Goal: Task Accomplishment & Management: Complete application form

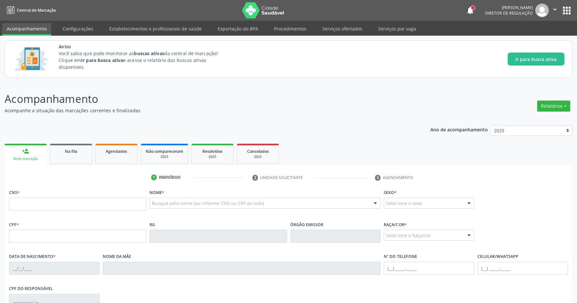
click at [112, 204] on input "text" at bounding box center [77, 204] width 137 height 13
click at [72, 207] on input "text" at bounding box center [77, 204] width 137 height 13
type input "706 9041 3548 1138"
type input "111.445.594-64"
type input "15/09/1994"
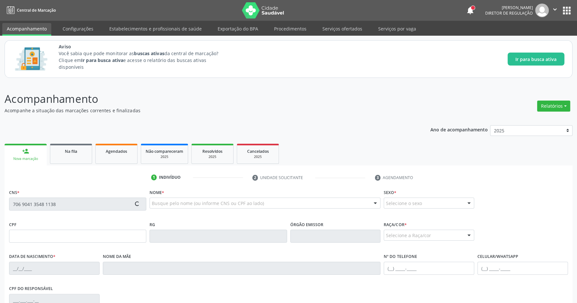
type input "Nadeje Maria Paulino"
type input "(82) 99192-8694"
type input "S/N"
click at [335, 88] on div "Acompanhamento Acompanhe a situação das marcações correntes e finalizadas Relat…" at bounding box center [288, 240] width 577 height 316
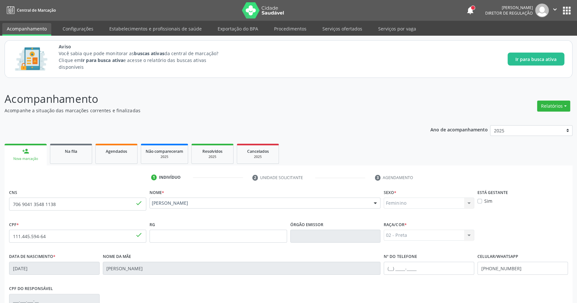
scroll to position [96, 0]
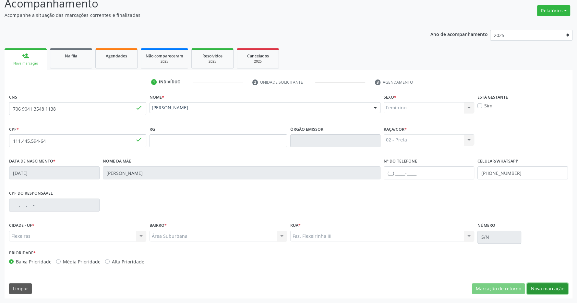
click at [553, 290] on button "Nova marcação" at bounding box center [547, 288] width 41 height 11
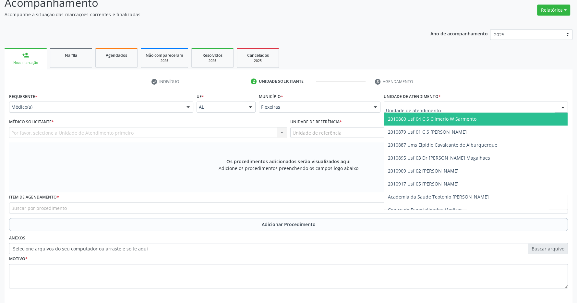
click at [451, 120] on span "2010860 Usf 04 C S Climerio W Sarmento" at bounding box center [432, 119] width 89 height 6
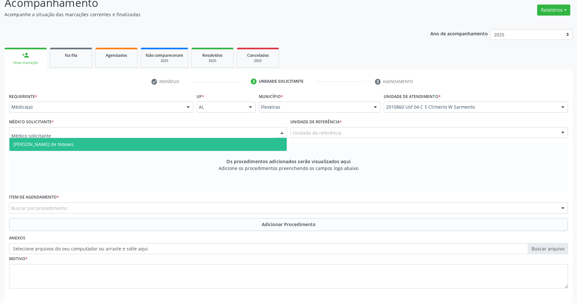
click at [276, 131] on div at bounding box center [148, 132] width 278 height 11
click at [249, 143] on span "Maria Eduarda Gleife Leite de Novaes" at bounding box center [147, 144] width 277 height 13
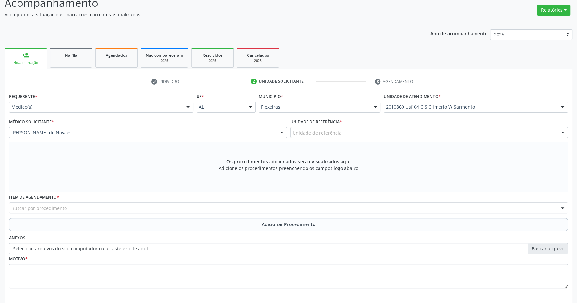
click at [302, 127] on label "Unidade de referência *" at bounding box center [316, 122] width 52 height 10
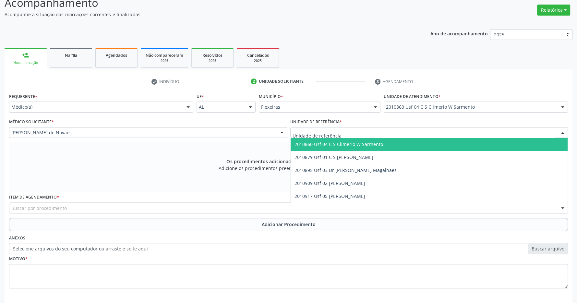
click at [385, 143] on span "2010860 Usf 04 C S Climerio W Sarmento" at bounding box center [429, 144] width 277 height 13
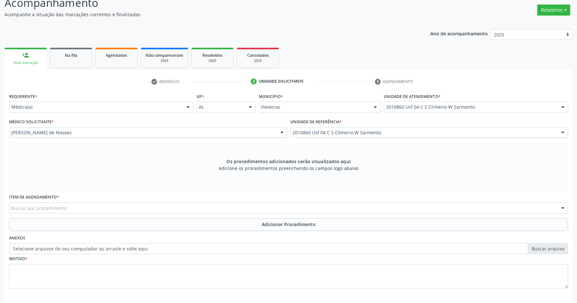
click at [50, 204] on div "Buscar por procedimento" at bounding box center [288, 207] width 559 height 11
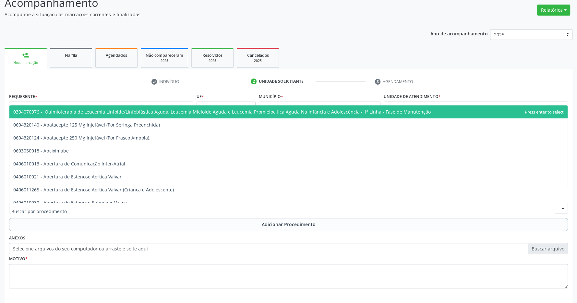
click at [49, 209] on input "text" at bounding box center [282, 211] width 543 height 13
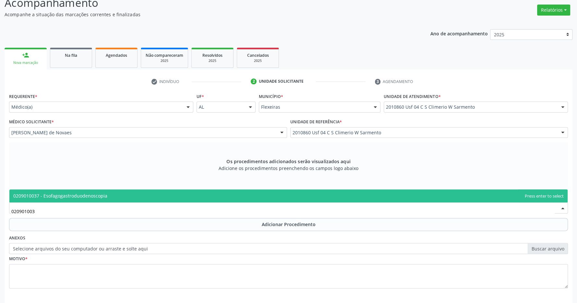
type input "0209010037"
drag, startPoint x: 64, startPoint y: 193, endPoint x: 108, endPoint y: 202, distance: 44.7
click at [64, 194] on span "0209010037 - Esofagogastroduodenoscopia" at bounding box center [60, 196] width 94 height 6
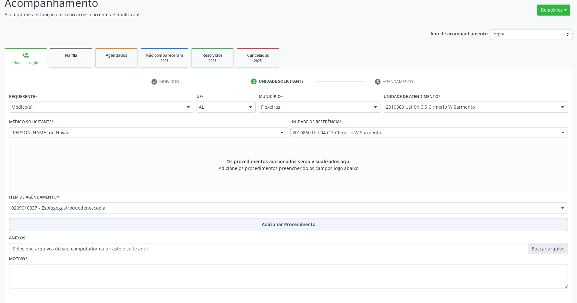
click at [263, 224] on span "Adicionar Procedimento" at bounding box center [289, 224] width 54 height 7
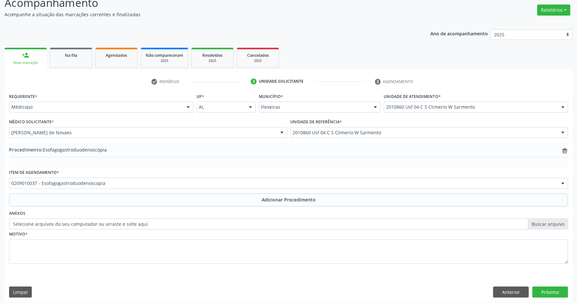
scroll to position [100, 0]
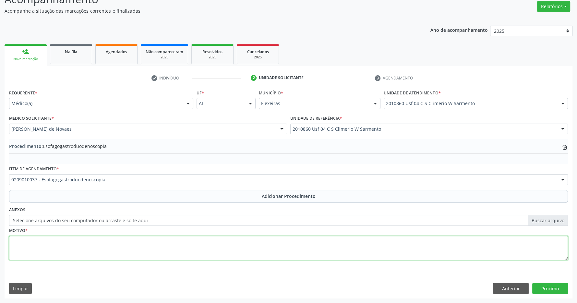
click at [100, 250] on textarea at bounding box center [288, 248] width 559 height 25
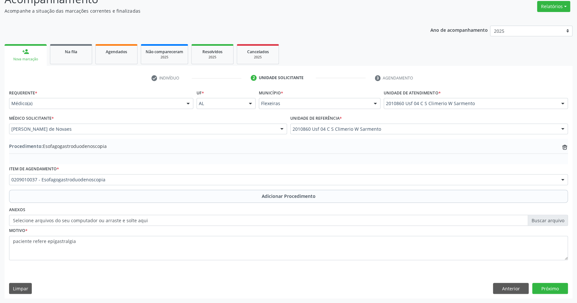
click at [79, 270] on div "Requerente * Médico(a) Médico(a) Enfermeiro(a) Paciente Nenhum resultado encont…" at bounding box center [289, 193] width 568 height 210
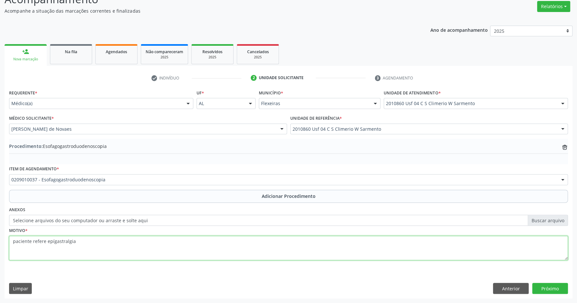
click at [77, 243] on textarea "paciente refere epígastralgia" at bounding box center [288, 248] width 559 height 25
type textarea "paciente refere epígastralgia, mesmo com uso otimizado de IBP"
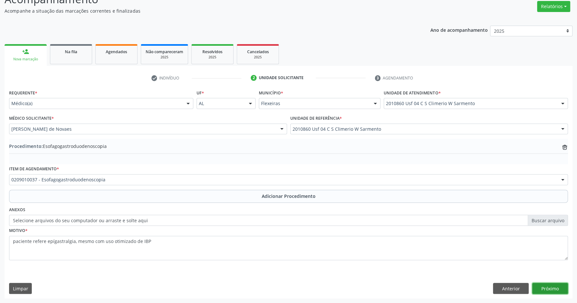
click at [550, 290] on button "Próximo" at bounding box center [550, 288] width 36 height 11
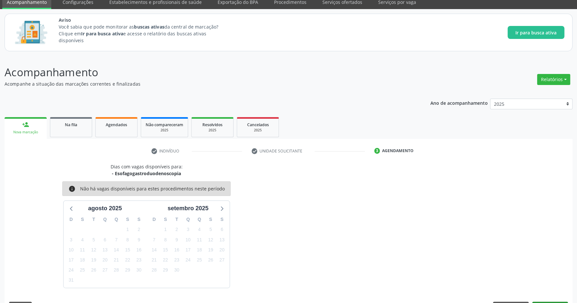
scroll to position [46, 0]
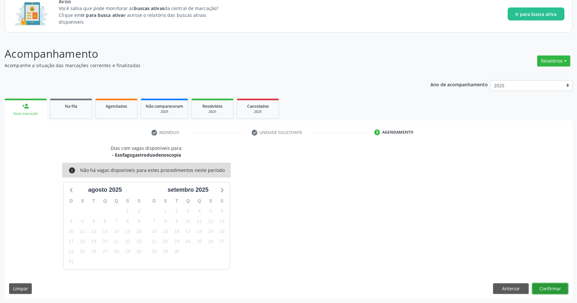
click at [553, 291] on button "Confirmar" at bounding box center [550, 288] width 36 height 11
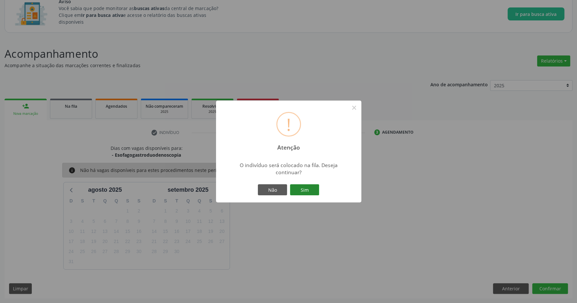
click at [308, 192] on button "Sim" at bounding box center [304, 189] width 29 height 11
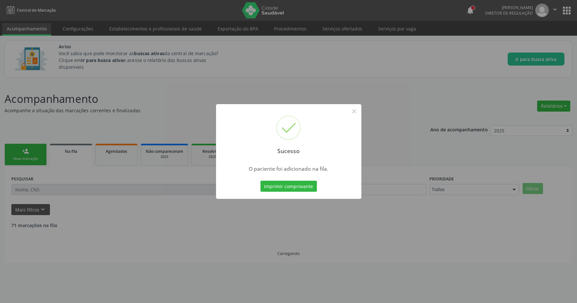
scroll to position [0, 0]
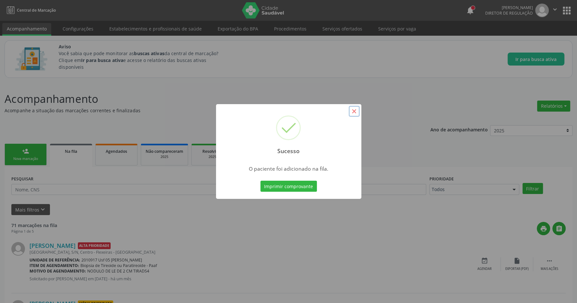
click at [352, 110] on button "×" at bounding box center [354, 111] width 11 height 11
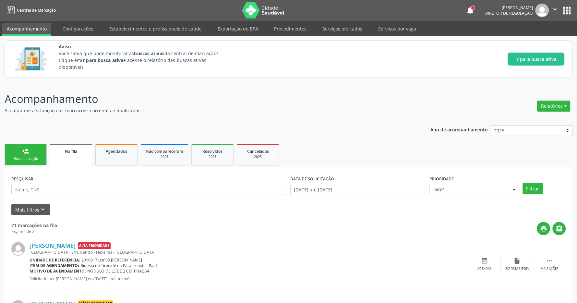
click at [569, 10] on button "apps" at bounding box center [566, 10] width 11 height 11
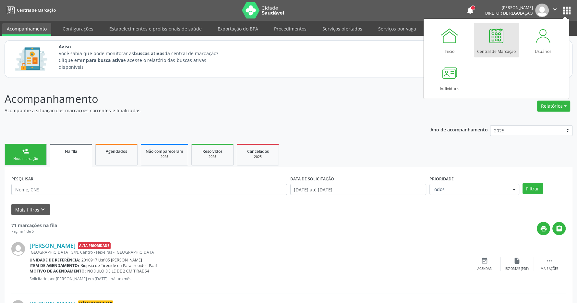
click at [490, 44] on div at bounding box center [496, 35] width 19 height 19
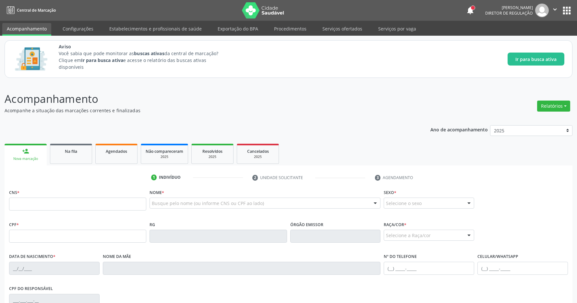
click at [56, 206] on input "text" at bounding box center [77, 204] width 137 height 13
type input "708 3027 7246 8760"
type input "040.531.284-98"
type input "03/12/1965"
type input "Adibal Marinh"
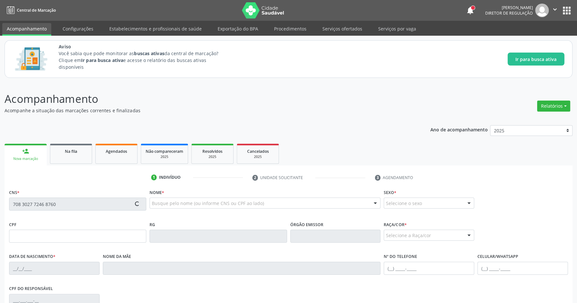
type input "(99) 99999-9999"
type input "S/N"
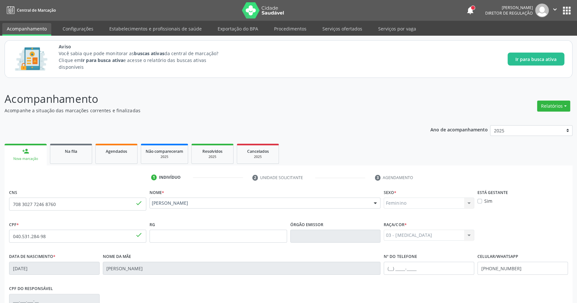
scroll to position [96, 0]
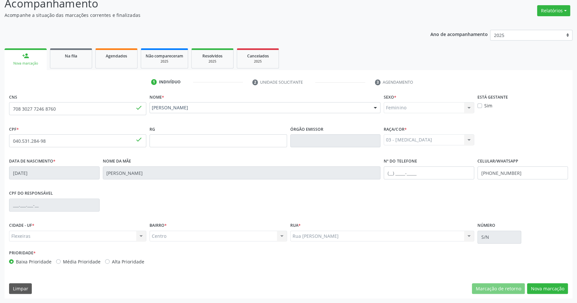
click at [325, 38] on div "Ano de acompanhamento 2025 person_add Nova marcação Na fila Agendados Não compa…" at bounding box center [289, 161] width 568 height 273
click at [556, 286] on button "Nova marcação" at bounding box center [547, 288] width 41 height 11
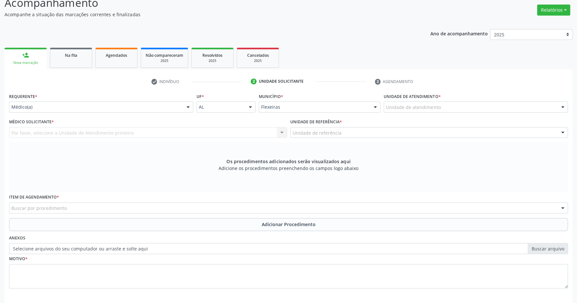
scroll to position [125, 0]
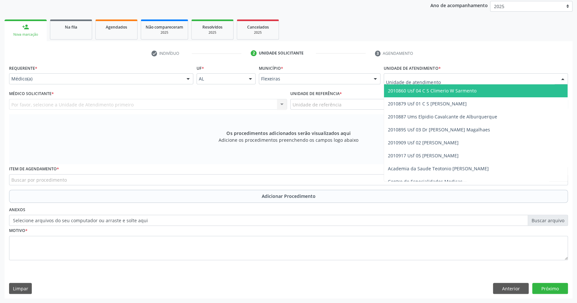
drag, startPoint x: 402, startPoint y: 84, endPoint x: 407, endPoint y: 78, distance: 7.5
click at [403, 84] on div at bounding box center [476, 78] width 184 height 11
click at [430, 89] on span "2010860 Usf 04 C S Climerio W Sarmento" at bounding box center [432, 91] width 89 height 6
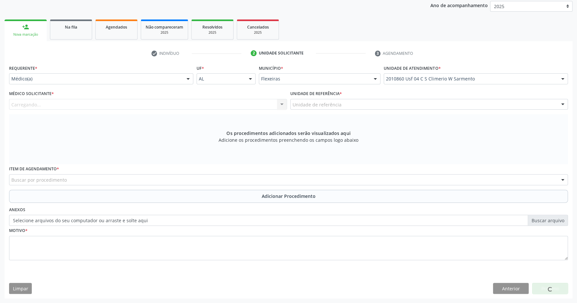
click at [270, 103] on div "Carregando..." at bounding box center [148, 104] width 278 height 11
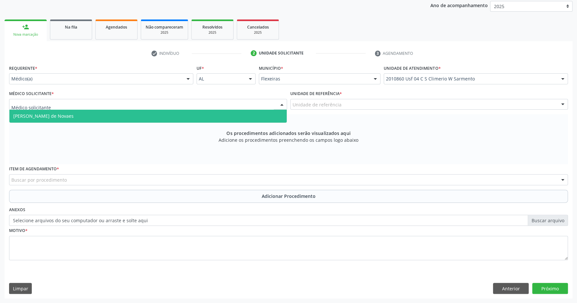
click at [178, 115] on span "Maria Eduarda Gleife Leite de Novaes" at bounding box center [147, 116] width 277 height 13
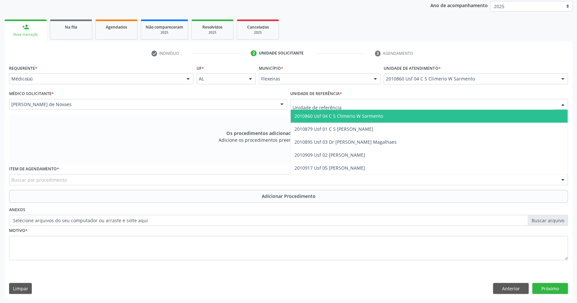
click at [342, 118] on span "2010860 Usf 04 C S Climerio W Sarmento" at bounding box center [339, 116] width 89 height 6
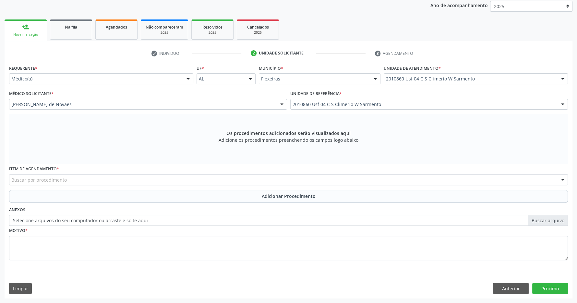
click at [88, 180] on div "Buscar por procedimento" at bounding box center [288, 179] width 559 height 11
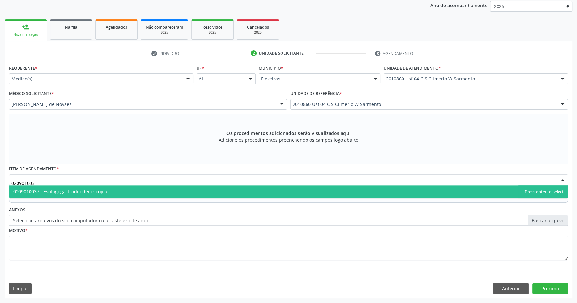
type input "0209010037"
click at [77, 190] on span "0209010037 - Esofagogastroduodenoscopia" at bounding box center [60, 191] width 94 height 6
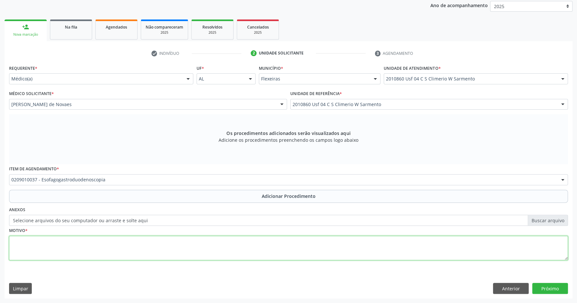
click at [78, 238] on textarea at bounding box center [288, 248] width 559 height 25
click at [88, 241] on textarea "PACIENTE REFERE EPIGASTRALGIA.MESMO" at bounding box center [288, 248] width 559 height 25
click at [87, 241] on textarea "PACIENTE REFERE EPIGASTRALGIA.MESMO" at bounding box center [288, 248] width 559 height 25
click at [122, 245] on textarea "PACIENTE REFERE EPIGASTRALGIA.MESMO" at bounding box center [288, 248] width 559 height 25
click at [87, 241] on textarea "PACIENTE REFERE EPIGASTRALGIA.MESMO" at bounding box center [288, 248] width 559 height 25
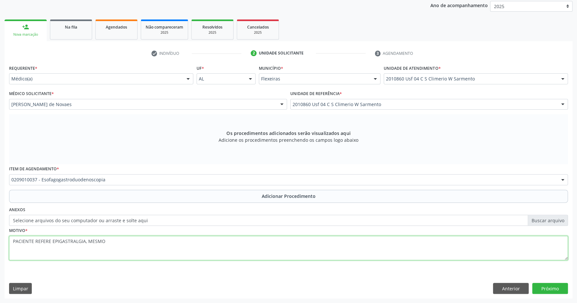
click at [107, 239] on textarea "PACIENTE REFERE EPIGASTRALGIA, MESMO" at bounding box center [288, 248] width 559 height 25
type textarea "PACIENTE REFERE EPIGASTRALGIA, MESMO EM DOSE OTIMIZAADA DO IBP"
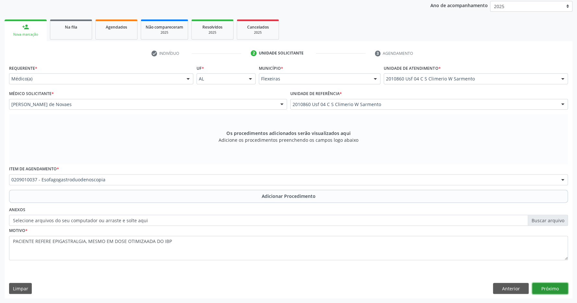
click at [555, 284] on button "Próximo" at bounding box center [550, 288] width 36 height 11
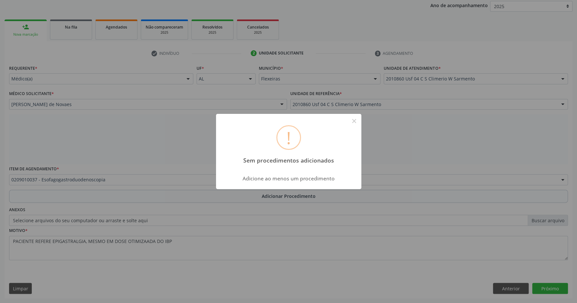
click at [227, 277] on div "! Sem procedimentos adicionados × Adicione ao menos um procedimento OK Cancel" at bounding box center [288, 151] width 577 height 303
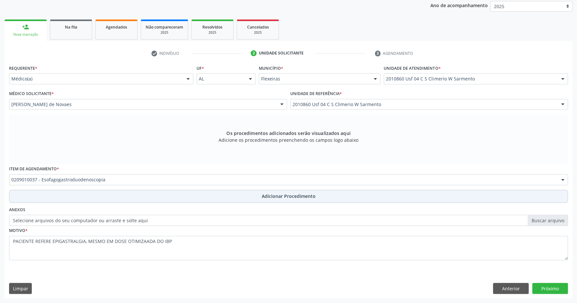
click at [282, 195] on span "Adicionar Procedimento" at bounding box center [289, 196] width 54 height 7
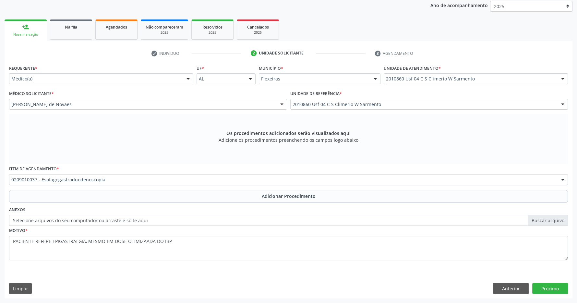
scroll to position [100, 0]
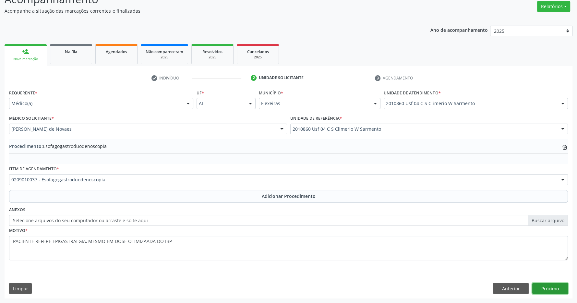
click at [536, 285] on button "Próximo" at bounding box center [550, 288] width 36 height 11
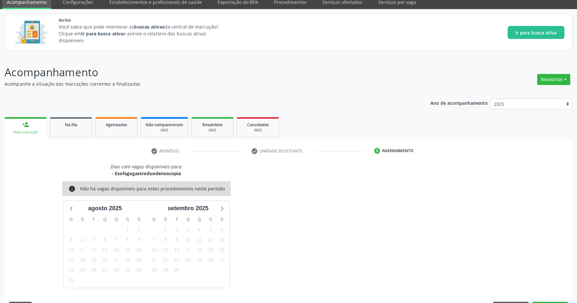
scroll to position [46, 0]
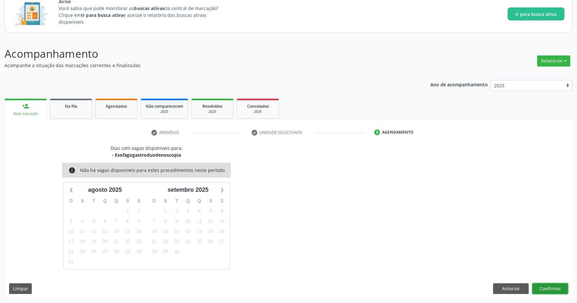
click at [558, 287] on button "Confirmar" at bounding box center [550, 288] width 36 height 11
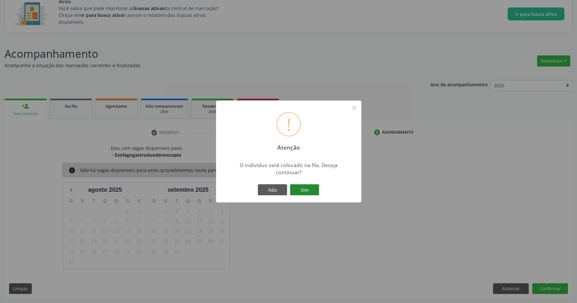
click at [302, 188] on button "Sim" at bounding box center [304, 189] width 29 height 11
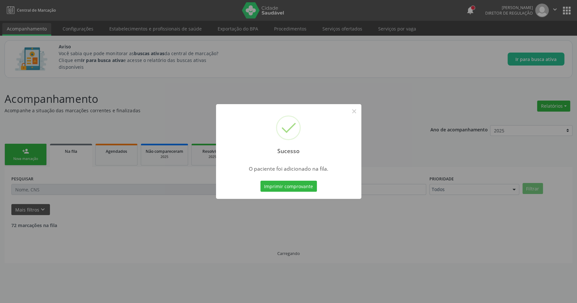
scroll to position [0, 0]
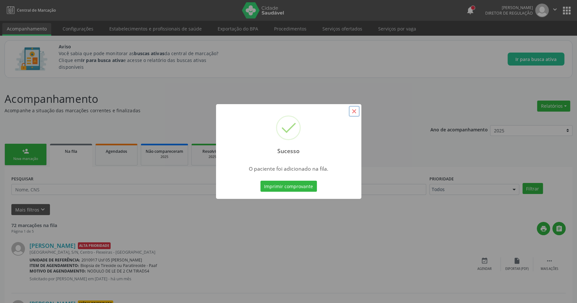
click at [356, 111] on button "×" at bounding box center [354, 111] width 11 height 11
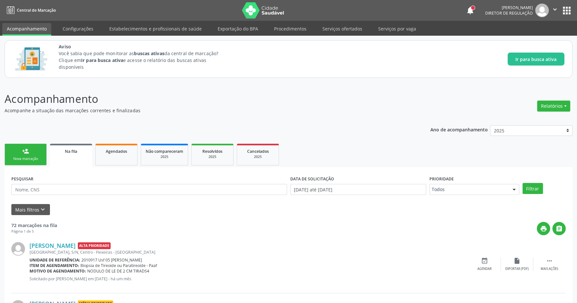
click at [565, 8] on button "apps" at bounding box center [566, 10] width 11 height 11
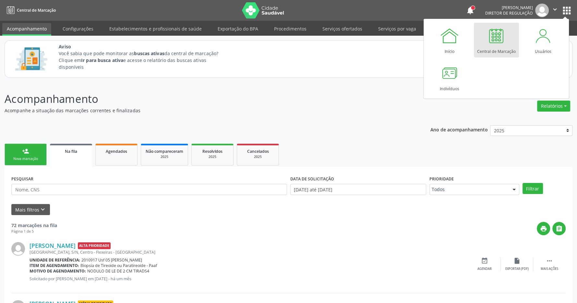
click at [483, 52] on div "Central de Marcação" at bounding box center [496, 49] width 39 height 9
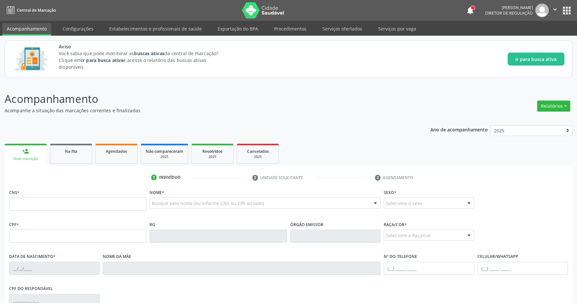
click at [92, 207] on input "text" at bounding box center [77, 204] width 137 height 13
type input "704 6061 9952 6424"
click at [224, 104] on p "Acompanhamento" at bounding box center [204, 99] width 398 height 16
type input "12/02/1957"
type input "Bernadete de Oliveira Dias"
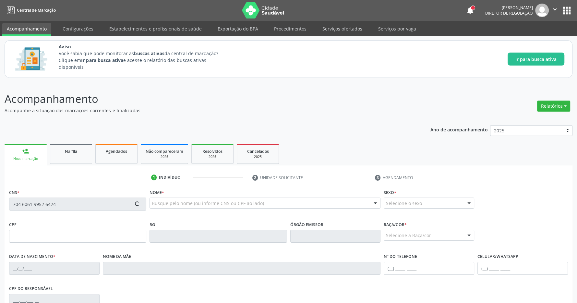
type input "(82) 9199-5214"
type input "S/N"
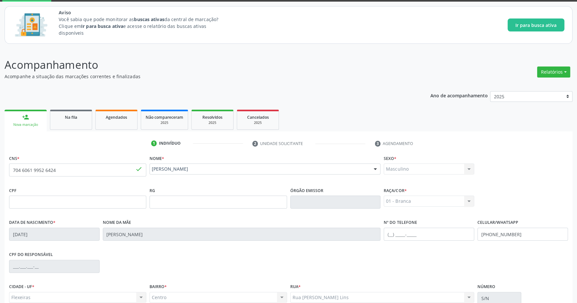
scroll to position [96, 0]
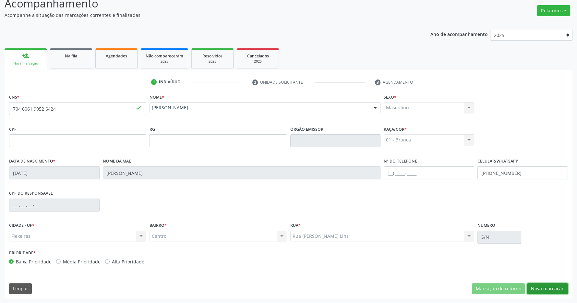
click at [556, 290] on button "Nova marcação" at bounding box center [547, 288] width 41 height 11
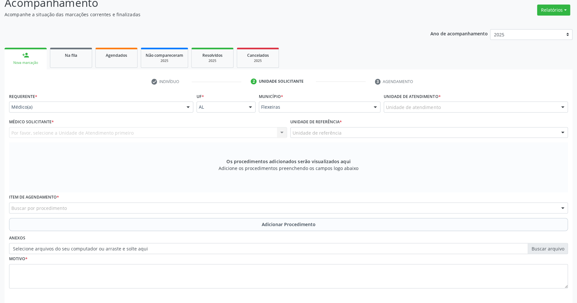
scroll to position [125, 0]
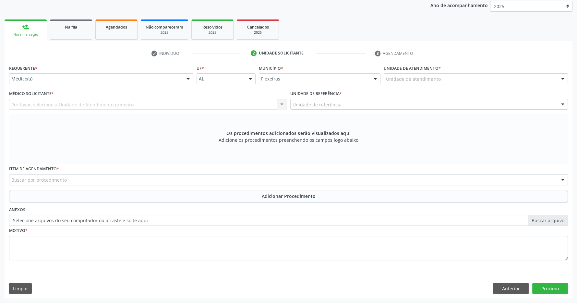
click at [507, 82] on div "Unidade de atendimento" at bounding box center [476, 78] width 184 height 11
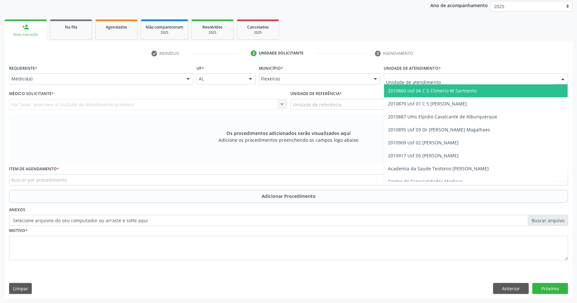
click at [451, 91] on span "2010860 Usf 04 C S Climerio W Sarmento" at bounding box center [432, 91] width 89 height 6
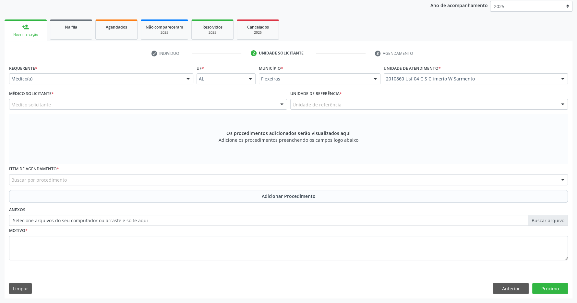
click at [273, 106] on div "Médico solicitante" at bounding box center [148, 104] width 278 height 11
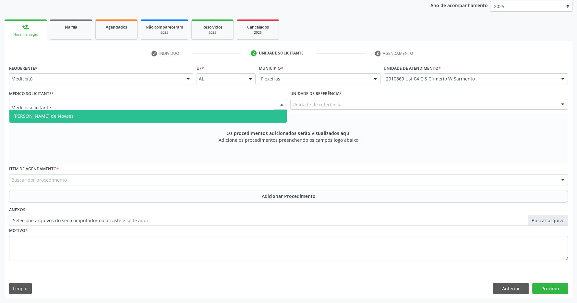
click at [265, 115] on span "Maria Eduarda Gleife Leite de Novaes" at bounding box center [147, 116] width 277 height 13
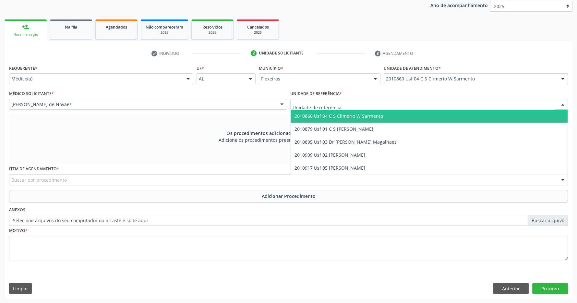
click at [342, 118] on span "2010860 Usf 04 C S Climerio W Sarmento" at bounding box center [339, 116] width 89 height 6
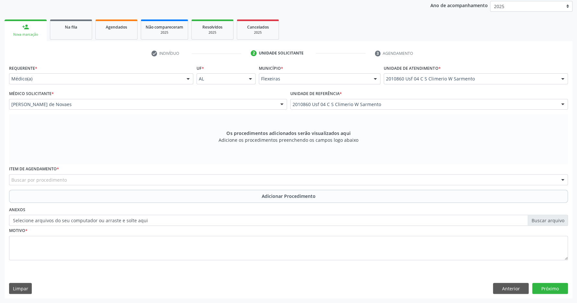
click at [209, 124] on div "Os procedimentos adicionados serão visualizados aqui Adicione os procedimentos …" at bounding box center [288, 139] width 559 height 50
click at [125, 185] on div "Buscar por procedimento" at bounding box center [288, 179] width 559 height 11
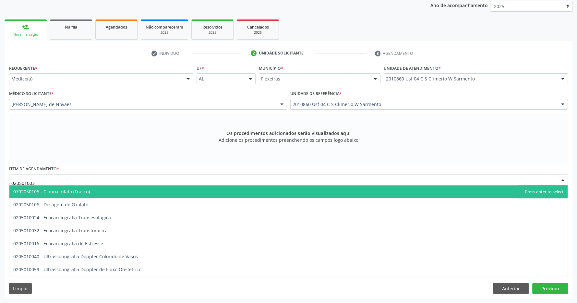
type input "0205010032"
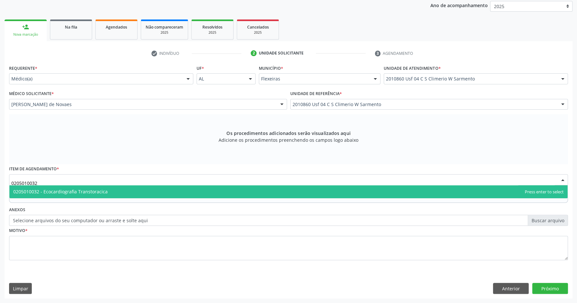
click at [112, 192] on span "0205010032 - Ecocardiografia Transtoracica" at bounding box center [288, 191] width 558 height 13
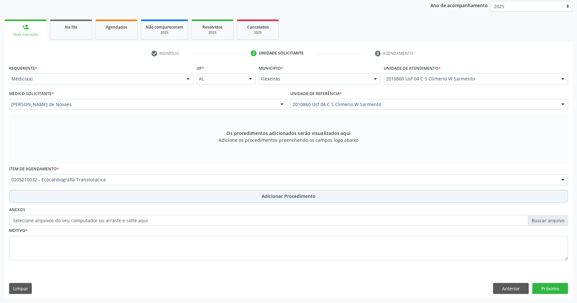
click at [261, 196] on button "Adicionar Procedimento" at bounding box center [288, 196] width 559 height 13
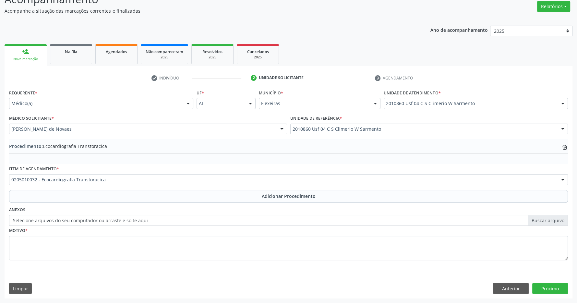
scroll to position [0, 0]
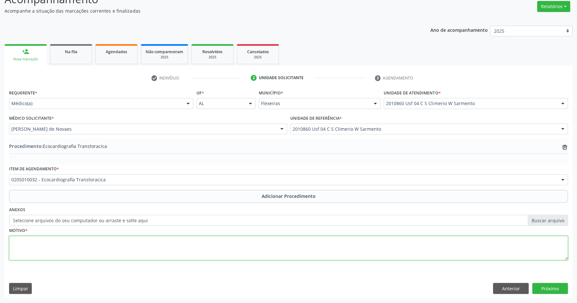
click at [133, 240] on textarea at bounding box center [288, 248] width 559 height 25
click at [195, 254] on textarea "PACIENTE HIPERT" at bounding box center [288, 248] width 559 height 25
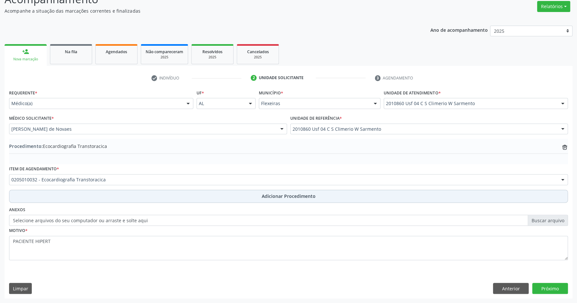
click at [277, 193] on span "Adicionar Procedimento" at bounding box center [289, 196] width 54 height 7
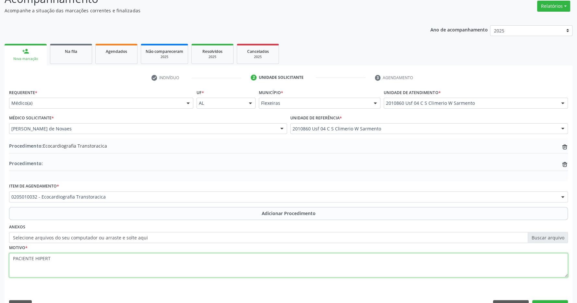
click at [181, 259] on textarea "PACIENTE HIPERT" at bounding box center [288, 265] width 559 height 25
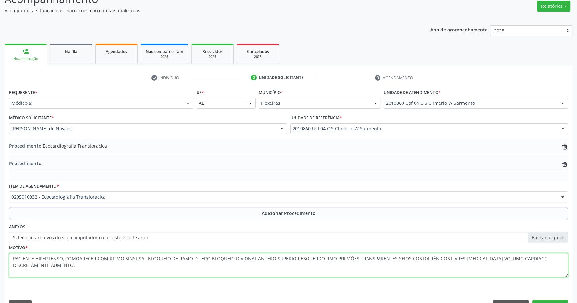
scroll to position [118, 0]
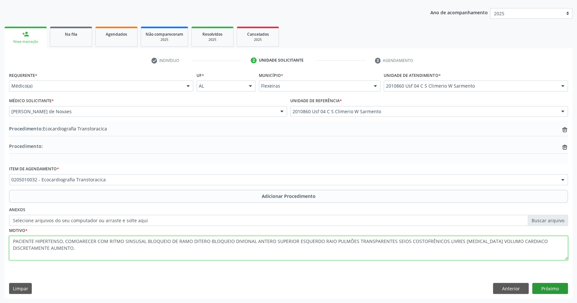
type textarea "PACIENTE HIPERTENSO, COMOARECER COM RITMO SINSUSAL BLOQUEIO DE RAMO DITERO BLOQ…"
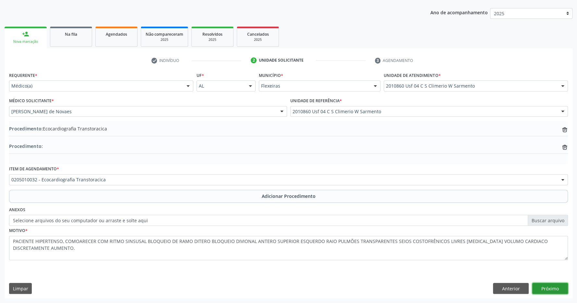
click at [553, 286] on button "Próximo" at bounding box center [550, 288] width 36 height 11
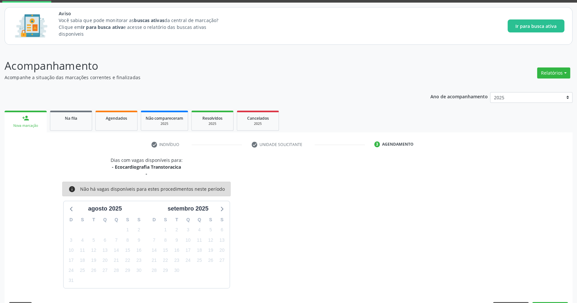
scroll to position [53, 0]
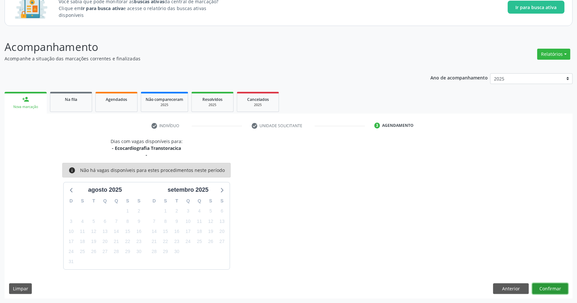
click at [557, 287] on button "Confirmar" at bounding box center [550, 288] width 36 height 11
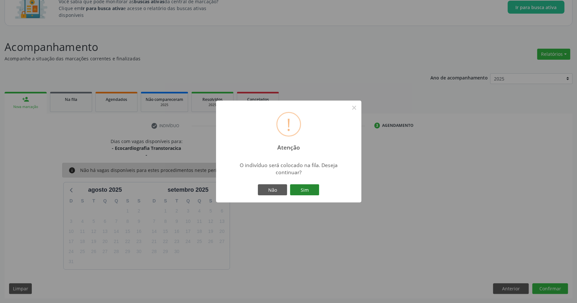
click at [306, 189] on button "Sim" at bounding box center [304, 189] width 29 height 11
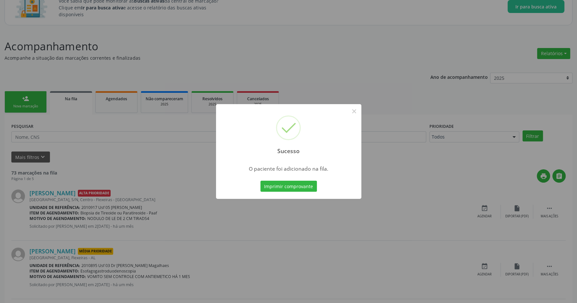
scroll to position [0, 0]
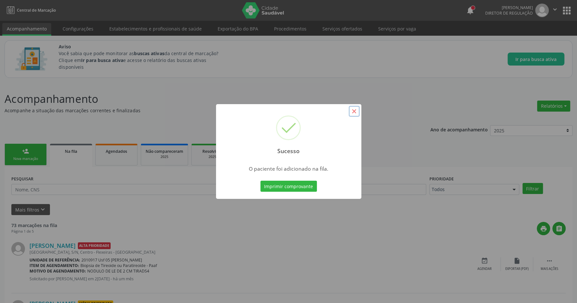
click at [352, 114] on button "×" at bounding box center [354, 111] width 11 height 11
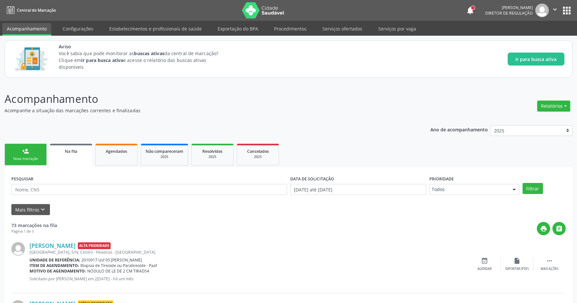
click at [566, 7] on button "apps" at bounding box center [566, 10] width 11 height 11
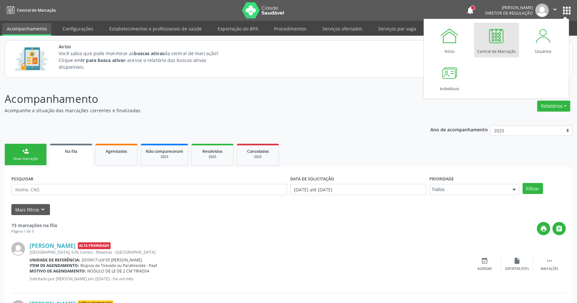
click at [504, 42] on div at bounding box center [496, 35] width 19 height 19
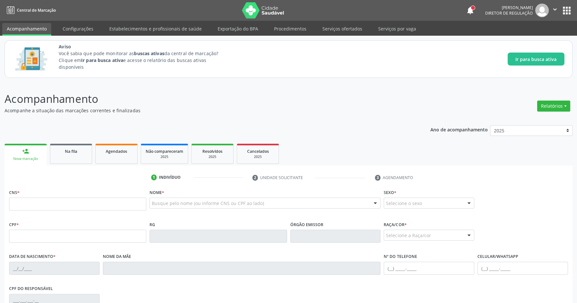
click at [64, 202] on input "text" at bounding box center [77, 204] width 137 height 13
type input "700 6079 4351 9069"
click at [239, 111] on p "Acompanhe a situação das marcações correntes e finalizadas" at bounding box center [204, 110] width 398 height 7
type input "095.157.874-08"
type input "[DATE]"
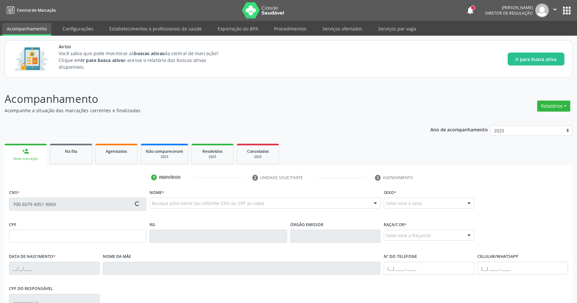
type input "[PERSON_NAME]"
type input "[PHONE_NUMBER]"
type input "S/N"
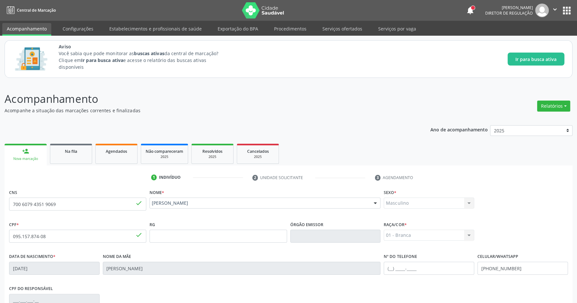
scroll to position [96, 0]
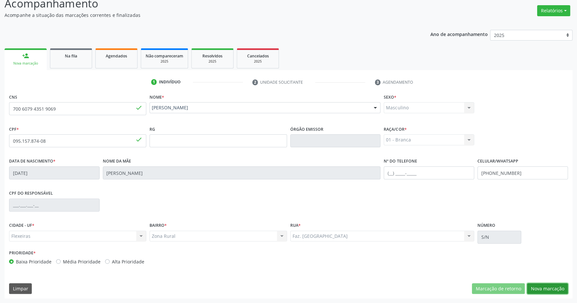
click at [541, 284] on button "Nova marcação" at bounding box center [547, 288] width 41 height 11
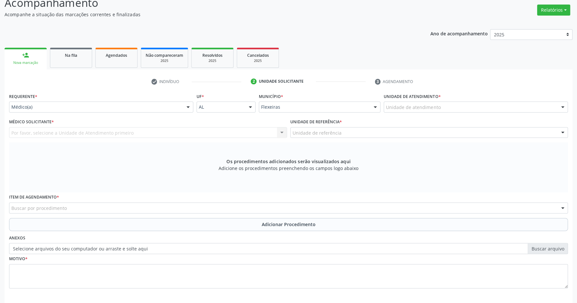
click at [455, 112] on div "Unidade de atendimento" at bounding box center [476, 107] width 184 height 11
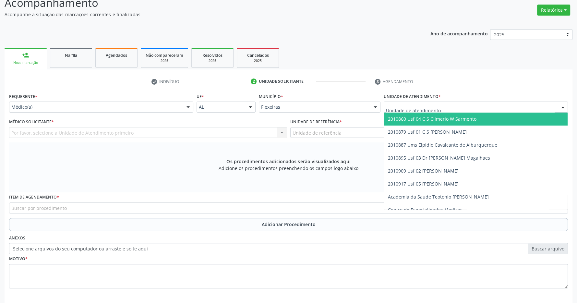
click at [444, 167] on span "2010909 Usf 02 [PERSON_NAME]" at bounding box center [476, 170] width 184 height 13
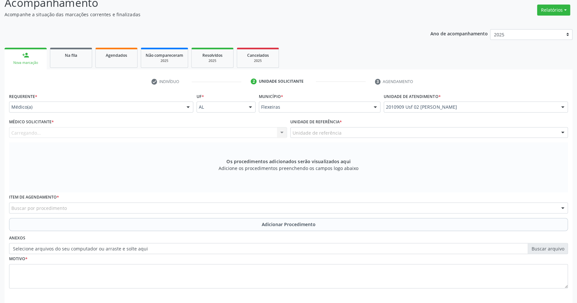
click at [242, 133] on div "Carregando... Nenhum resultado encontrado para: " " Não há nenhuma opção para s…" at bounding box center [148, 132] width 278 height 11
click at [279, 132] on div at bounding box center [282, 133] width 10 height 11
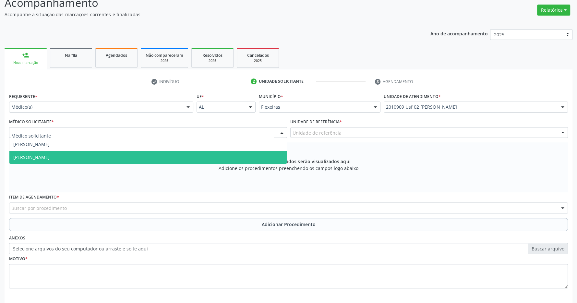
click at [238, 159] on span "Zanine Maria Barbosa Pereira Pedrosa de Oliveira" at bounding box center [147, 157] width 277 height 13
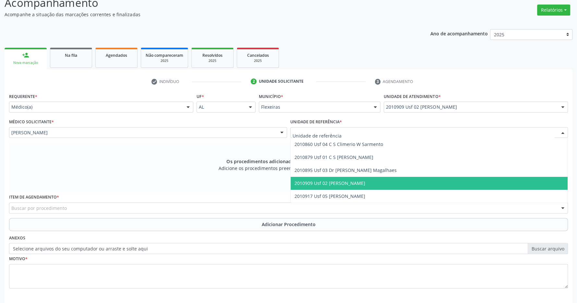
click at [350, 183] on span "2010909 Usf 02 [PERSON_NAME]" at bounding box center [330, 183] width 71 height 6
click at [70, 212] on div "Buscar por procedimento" at bounding box center [288, 207] width 559 height 11
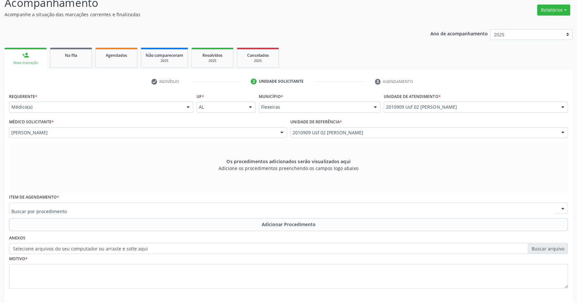
click at [72, 209] on input "text" at bounding box center [282, 211] width 543 height 13
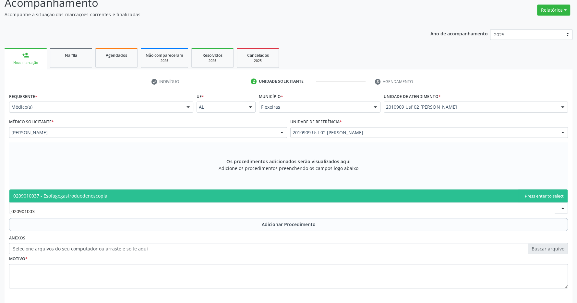
type input "0209010037"
click at [169, 195] on span "0209010037 - Esofagogastroduodenoscopia" at bounding box center [288, 195] width 558 height 13
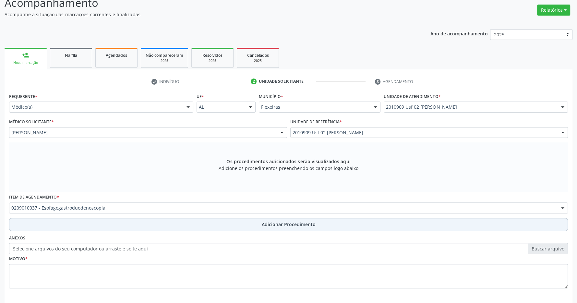
click at [265, 227] on span "Adicionar Procedimento" at bounding box center [289, 224] width 54 height 7
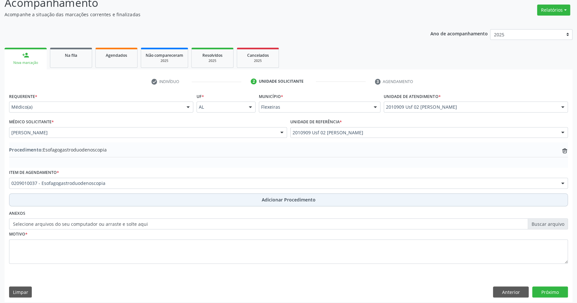
click at [304, 201] on span "Adicionar Procedimento" at bounding box center [289, 199] width 54 height 7
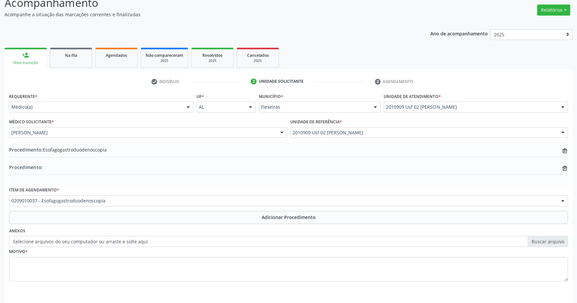
scroll to position [118, 0]
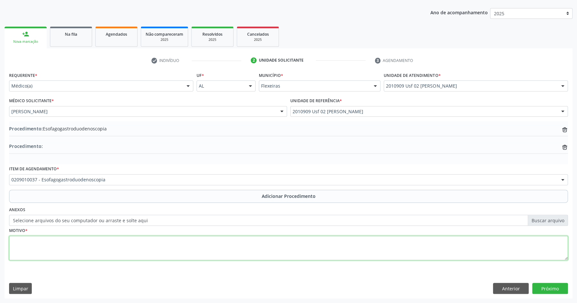
click at [219, 245] on textarea at bounding box center [288, 248] width 559 height 25
click at [78, 250] on textarea at bounding box center [288, 248] width 559 height 25
type textarea "DOR EPIGASTRICA"
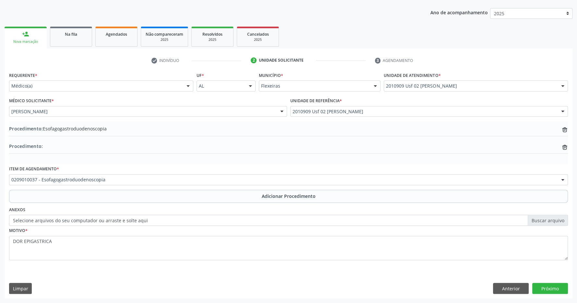
click at [543, 283] on div "Requerente * Médico(a) Médico(a) Enfermeiro(a) Paciente Nenhum resultado encont…" at bounding box center [289, 184] width 568 height 228
click at [543, 288] on button "Próximo" at bounding box center [550, 288] width 36 height 11
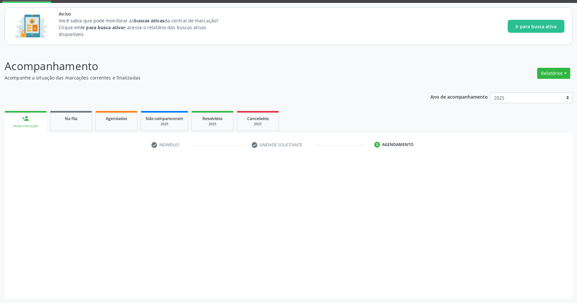
scroll to position [33, 0]
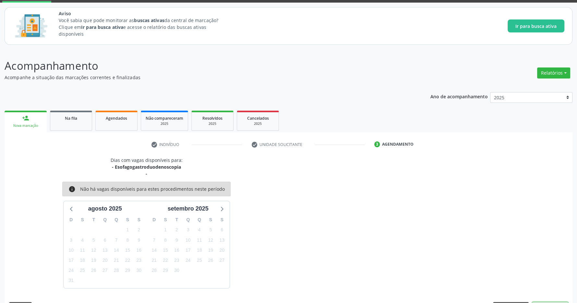
click at [553, 302] on button "Confirmar" at bounding box center [550, 307] width 36 height 11
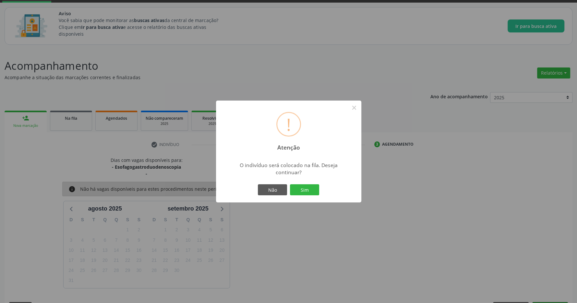
scroll to position [53, 0]
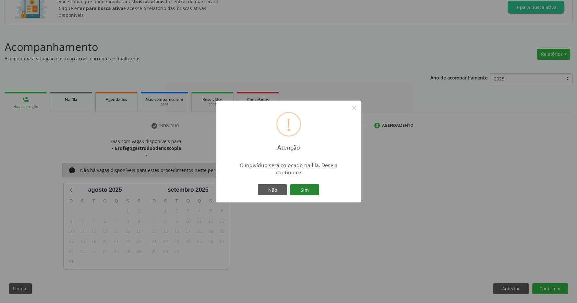
click at [300, 189] on button "Sim" at bounding box center [304, 189] width 29 height 11
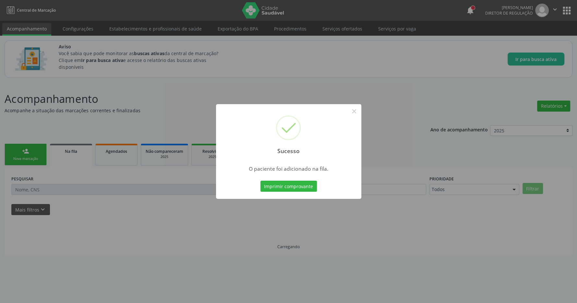
scroll to position [0, 0]
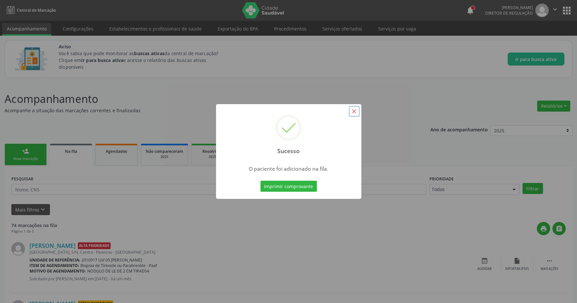
click at [352, 109] on button "×" at bounding box center [354, 111] width 11 height 11
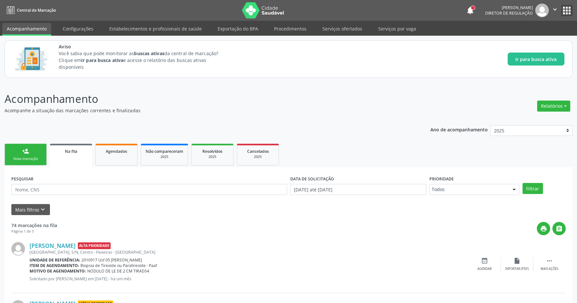
click at [566, 8] on button "apps" at bounding box center [566, 10] width 11 height 11
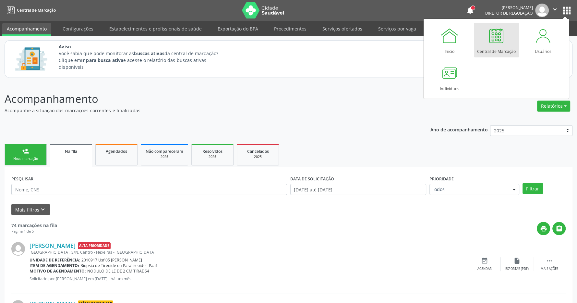
click at [496, 44] on div at bounding box center [496, 35] width 19 height 19
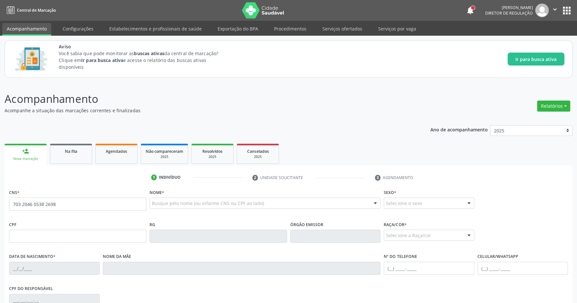
type input "703 2046 0538 2698"
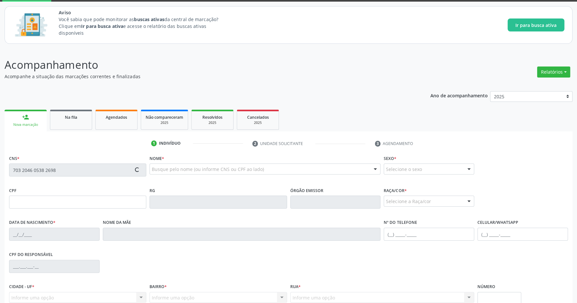
scroll to position [96, 0]
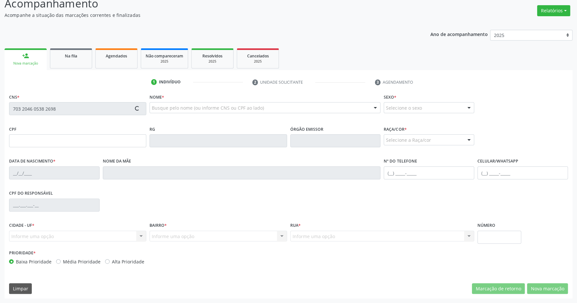
type input "085.890.064-50"
type input "16/08/1984"
type input "Jeliane Cícera Nunes da Silva"
type input "(82) 99818-3725"
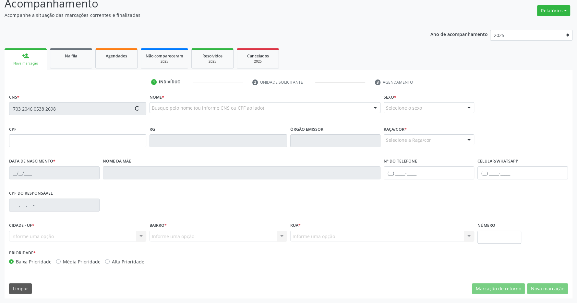
type input "053.337.864-88"
type input "S/N"
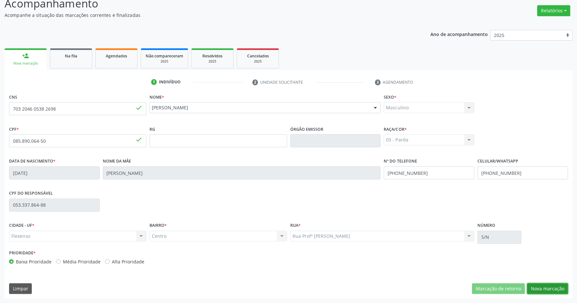
click at [544, 288] on button "Nova marcação" at bounding box center [547, 288] width 41 height 11
click at [0, 0] on textarea at bounding box center [0, 0] width 0 height 0
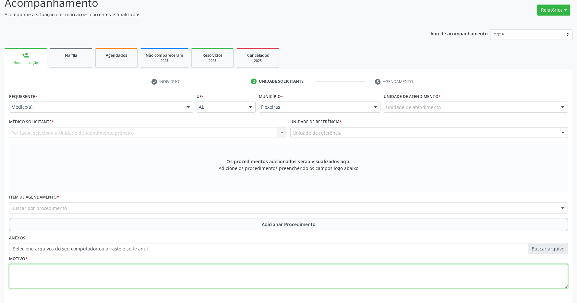
scroll to position [125, 0]
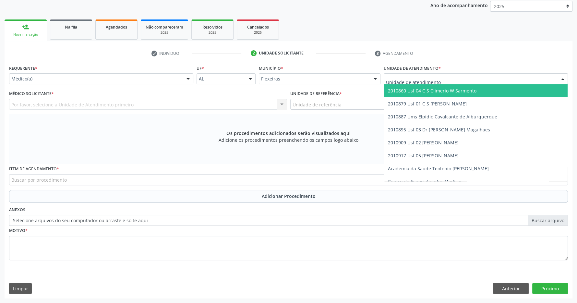
click at [447, 90] on span "2010860 Usf 04 C S Climerio W Sarmento" at bounding box center [432, 91] width 89 height 6
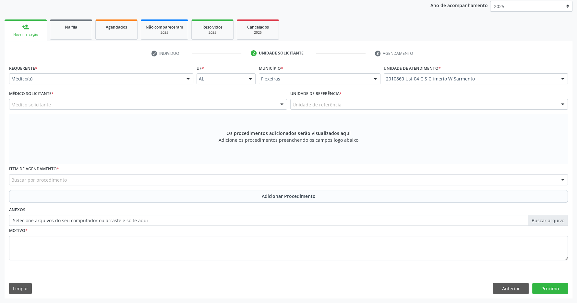
click at [265, 103] on div "Médico solicitante" at bounding box center [148, 104] width 278 height 11
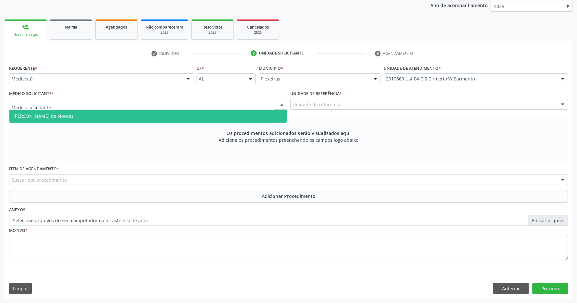
click at [254, 115] on span "Maria Eduarda Gleife Leite de Novaes" at bounding box center [147, 116] width 277 height 13
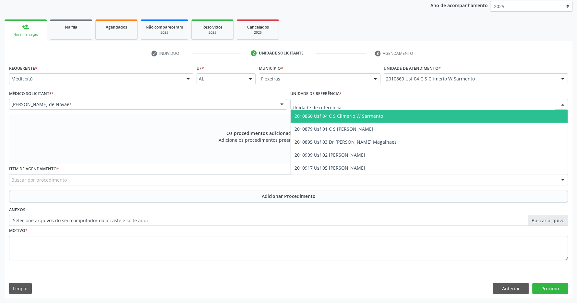
click at [334, 114] on span "2010860 Usf 04 C S Climerio W Sarmento" at bounding box center [339, 116] width 89 height 6
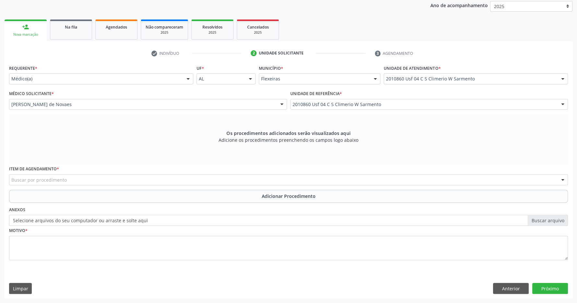
click at [136, 180] on div "Buscar por procedimento" at bounding box center [288, 179] width 559 height 11
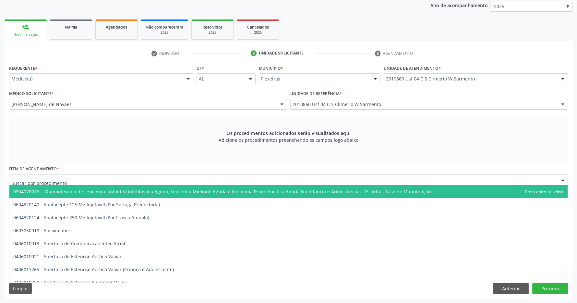
click at [118, 149] on div "Os procedimentos adicionados serão visualizados aqui Adicione os procedimentos …" at bounding box center [288, 139] width 559 height 50
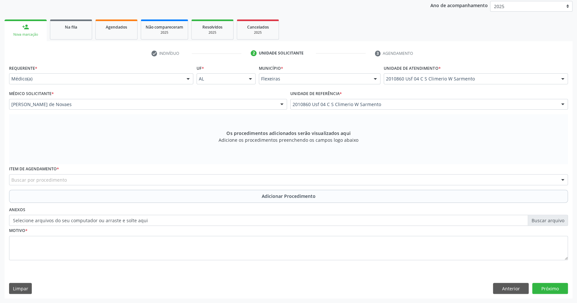
scroll to position [91, 0]
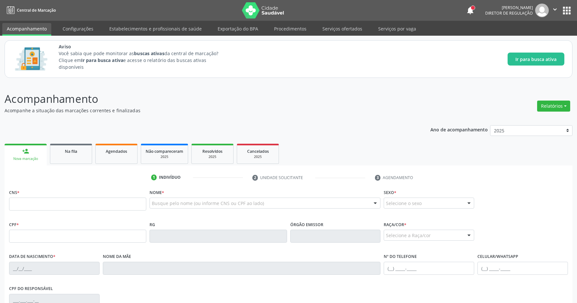
click at [33, 207] on input "text" at bounding box center [77, 204] width 137 height 13
type input "706 9051 0106 0637"
type input "065.241.744-29"
type input "[DATE]"
type input "Edileuza [PERSON_NAME]"
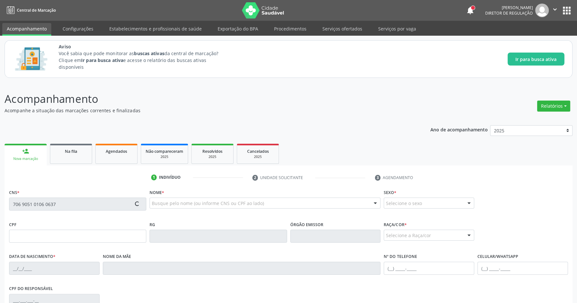
type input "[PHONE_NUMBER]"
type input "S/N"
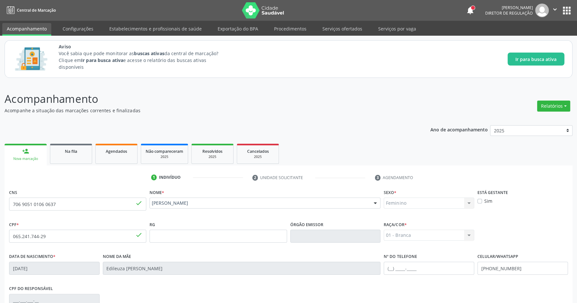
click at [316, 117] on div "Acompanhamento Acompanhe a situação das marcações correntes e finalizadas Relat…" at bounding box center [289, 242] width 568 height 303
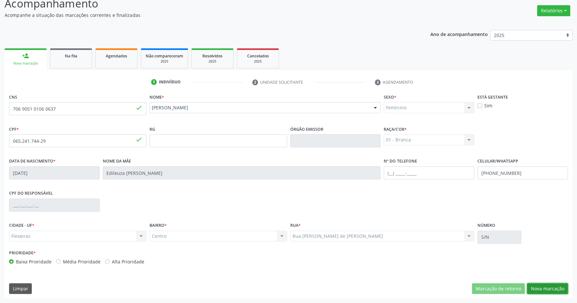
click at [541, 284] on button "Nova marcação" at bounding box center [547, 288] width 41 height 11
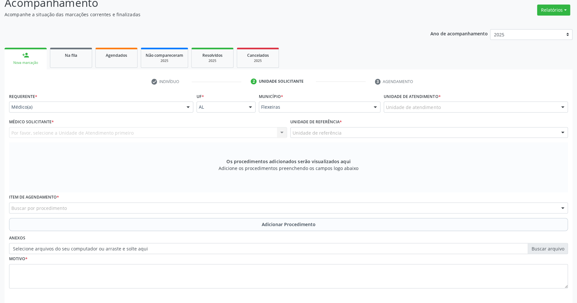
drag, startPoint x: 412, startPoint y: 113, endPoint x: 412, endPoint y: 108, distance: 4.9
click at [412, 112] on div "Unidade de atendimento * Unidade de atendimento 2010860 Usf 04 C S Climerio W S…" at bounding box center [476, 103] width 188 height 25
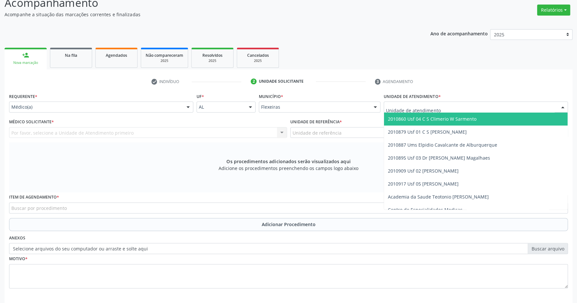
click at [437, 157] on span "2010895 Usf 03 Dr [PERSON_NAME] Magalhaes" at bounding box center [439, 158] width 102 height 6
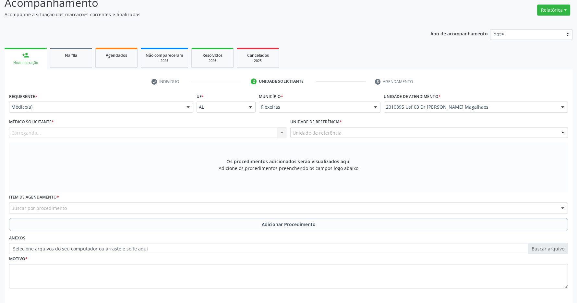
click at [433, 156] on span "2010895 Usf 03 Dr [PERSON_NAME] Magalhaes" at bounding box center [439, 158] width 103 height 6
click at [224, 136] on div "Médico solicitante" at bounding box center [148, 132] width 278 height 11
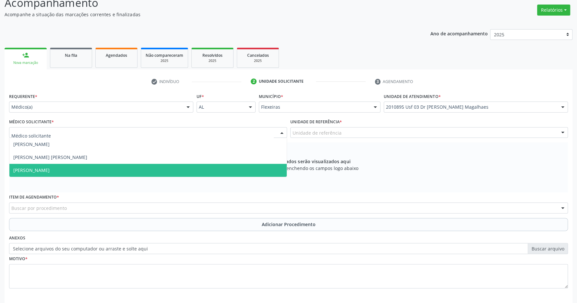
click at [187, 169] on span "[PERSON_NAME]" at bounding box center [147, 170] width 277 height 13
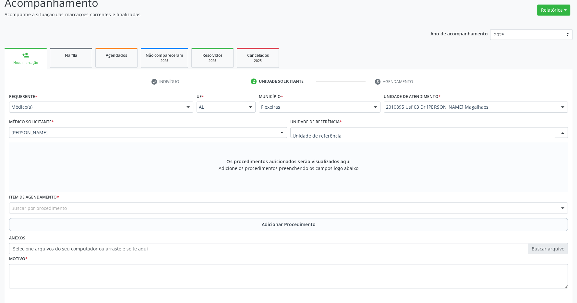
click at [372, 131] on div at bounding box center [429, 132] width 278 height 11
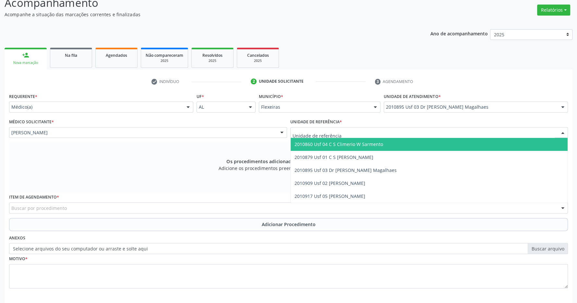
click at [370, 171] on span "2010895 Usf 03 Dr [PERSON_NAME] Magalhaes" at bounding box center [346, 170] width 102 height 6
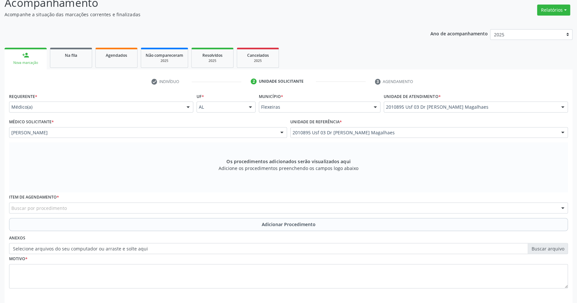
click at [286, 142] on div "Médico Solicitante * [PERSON_NAME] [PERSON_NAME] [PERSON_NAME] resultado encont…" at bounding box center [147, 129] width 281 height 25
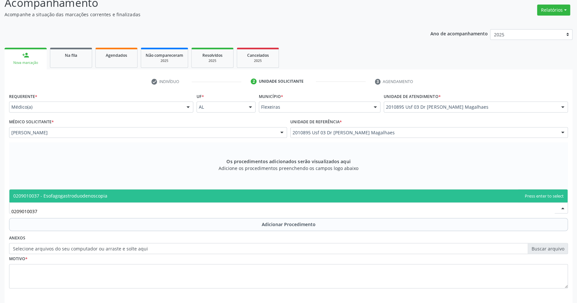
type input "0209010037"
click at [303, 228] on button "Adicionar Procedimento" at bounding box center [288, 224] width 559 height 13
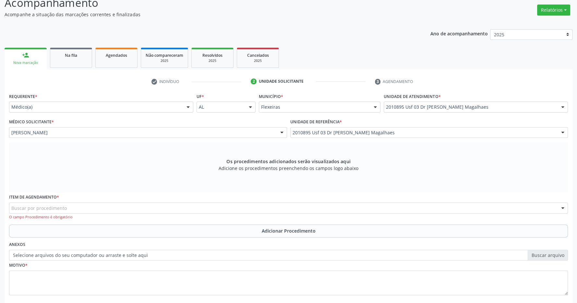
scroll to position [131, 0]
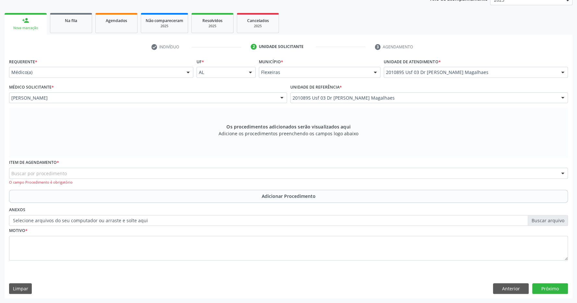
click at [179, 175] on div "Buscar por procedimento" at bounding box center [288, 173] width 559 height 11
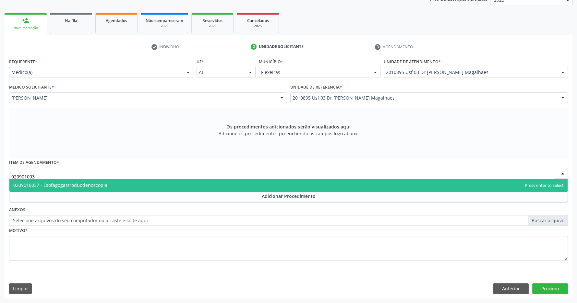
type input "0209010037"
click at [140, 183] on span "0209010037 - Esofagogastroduodenoscopia" at bounding box center [288, 185] width 558 height 13
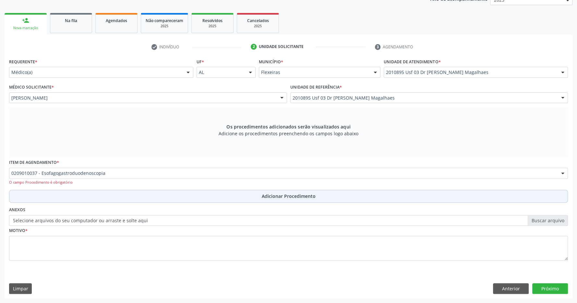
click at [269, 197] on span "Adicionar Procedimento" at bounding box center [289, 196] width 54 height 7
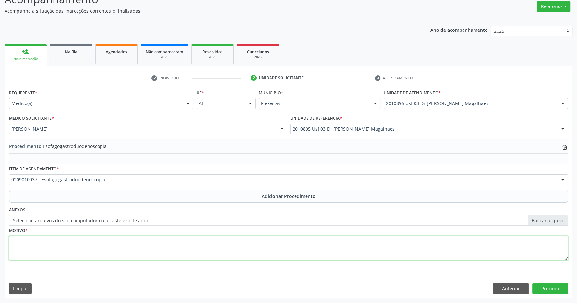
click at [254, 243] on textarea at bounding box center [288, 248] width 559 height 25
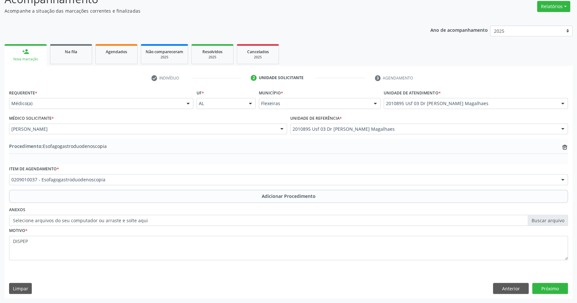
click at [269, 284] on div "Limpar Anterior Próximo" at bounding box center [288, 288] width 559 height 11
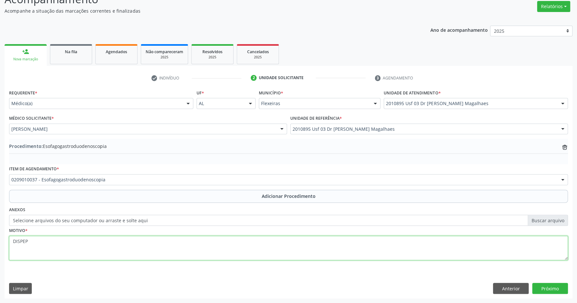
click at [253, 248] on textarea "DISPEP" at bounding box center [288, 248] width 559 height 25
click at [243, 241] on textarea "DISPEP" at bounding box center [288, 248] width 559 height 25
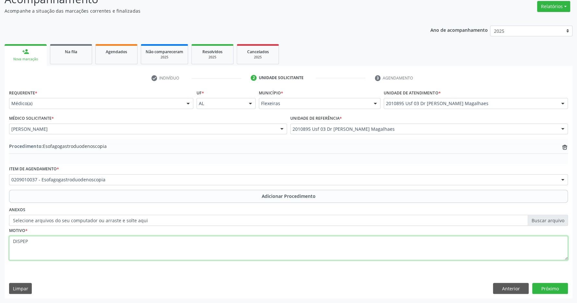
click at [65, 248] on textarea "DISPEP" at bounding box center [288, 248] width 559 height 25
type textarea "DISPEPNEA"
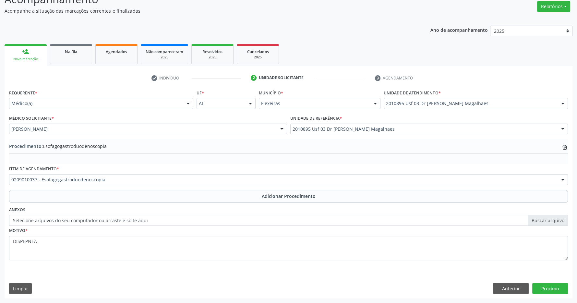
click at [544, 283] on div "Requerente * Médico(a) Médico(a) Enfermeiro(a) Paciente Nenhum resultado encont…" at bounding box center [289, 193] width 568 height 210
click at [543, 285] on button "Próximo" at bounding box center [550, 288] width 36 height 11
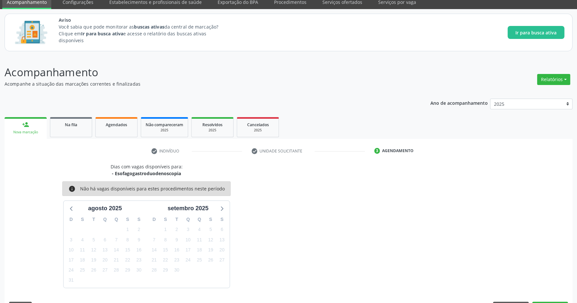
scroll to position [46, 0]
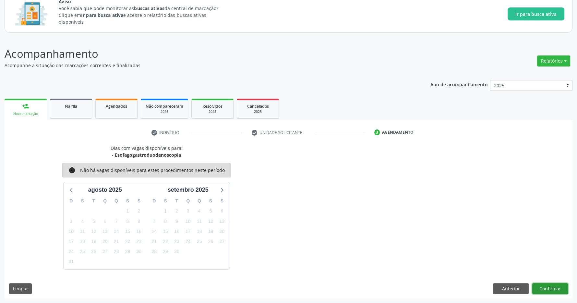
click at [554, 287] on button "Confirmar" at bounding box center [550, 288] width 36 height 11
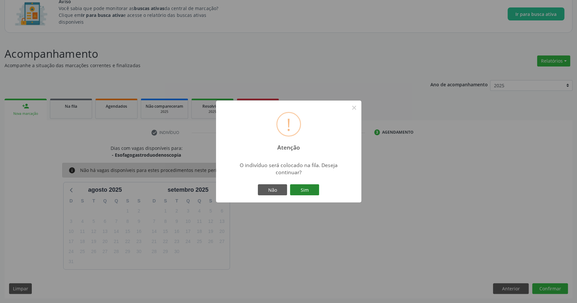
click at [309, 190] on button "Sim" at bounding box center [304, 189] width 29 height 11
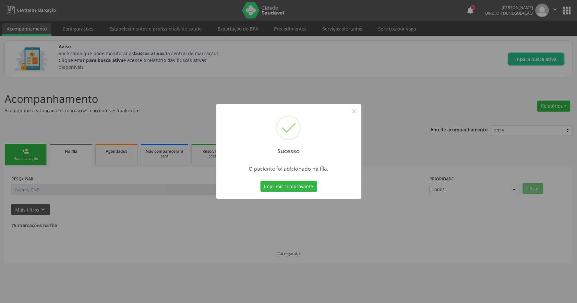
scroll to position [0, 0]
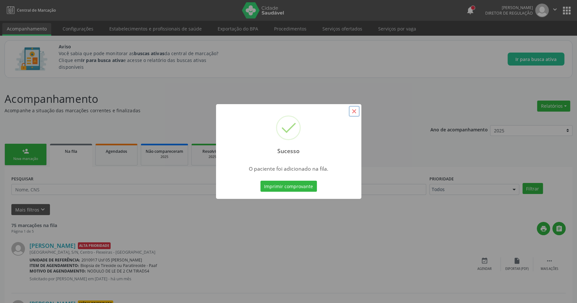
click at [354, 110] on button "×" at bounding box center [354, 111] width 11 height 11
